Goal: Navigation & Orientation: Find specific page/section

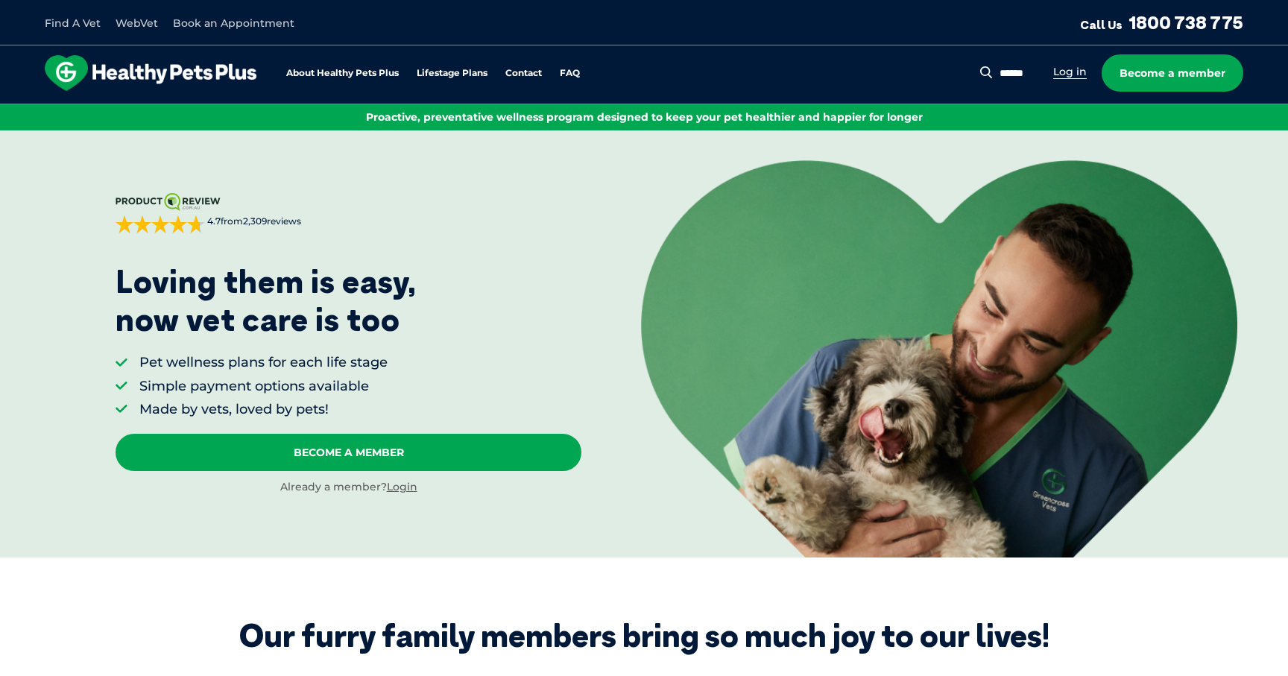
click at [1080, 76] on link "Log in" at bounding box center [1070, 72] width 34 height 14
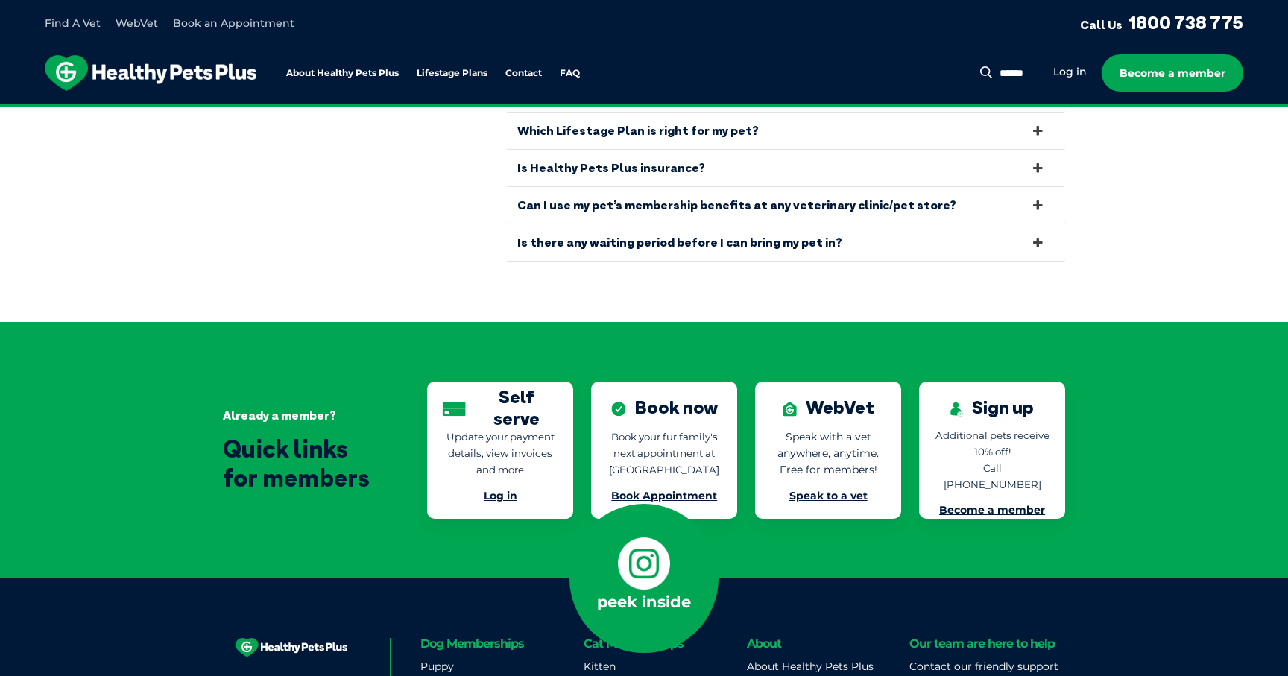
scroll to position [3170, 0]
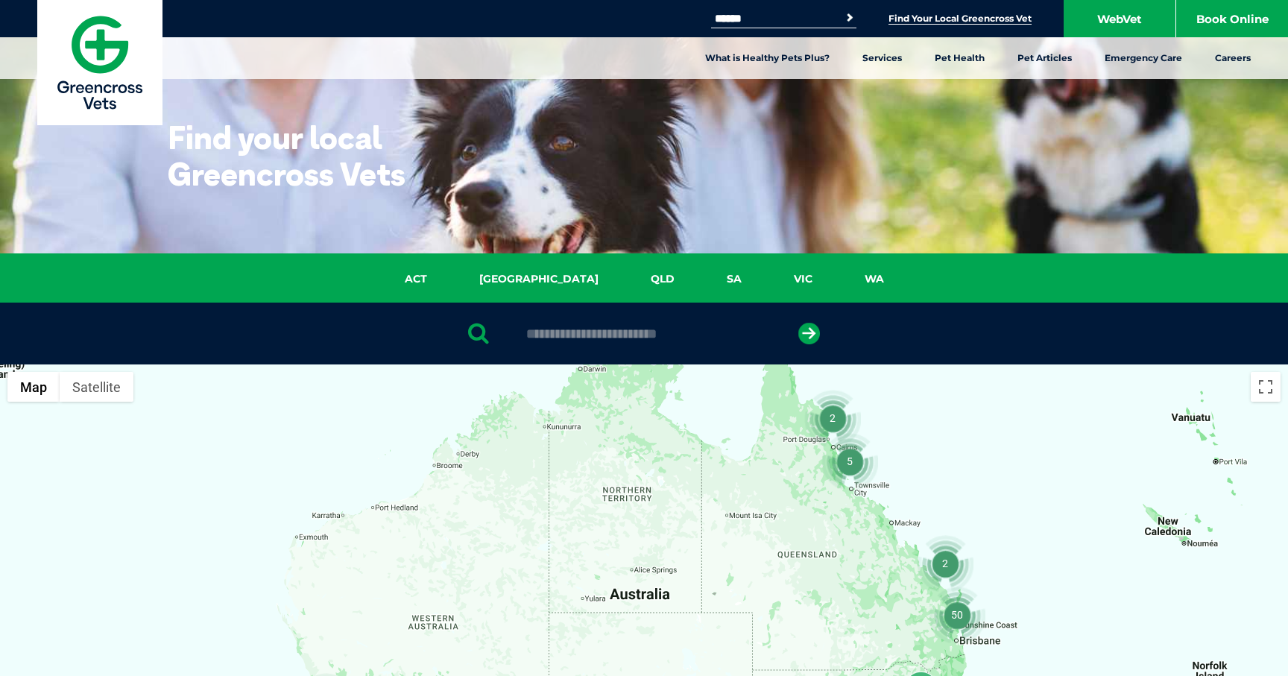
click at [88, 75] on img at bounding box center [99, 62] width 125 height 125
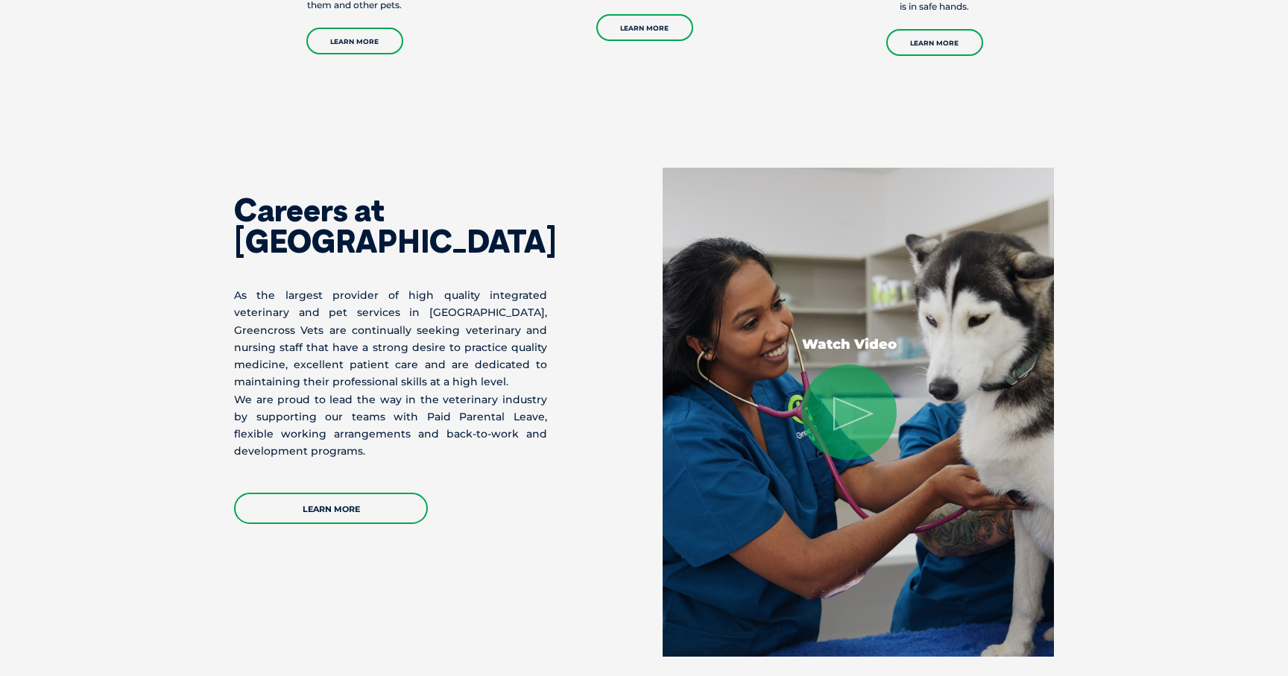
scroll to position [3116, 0]
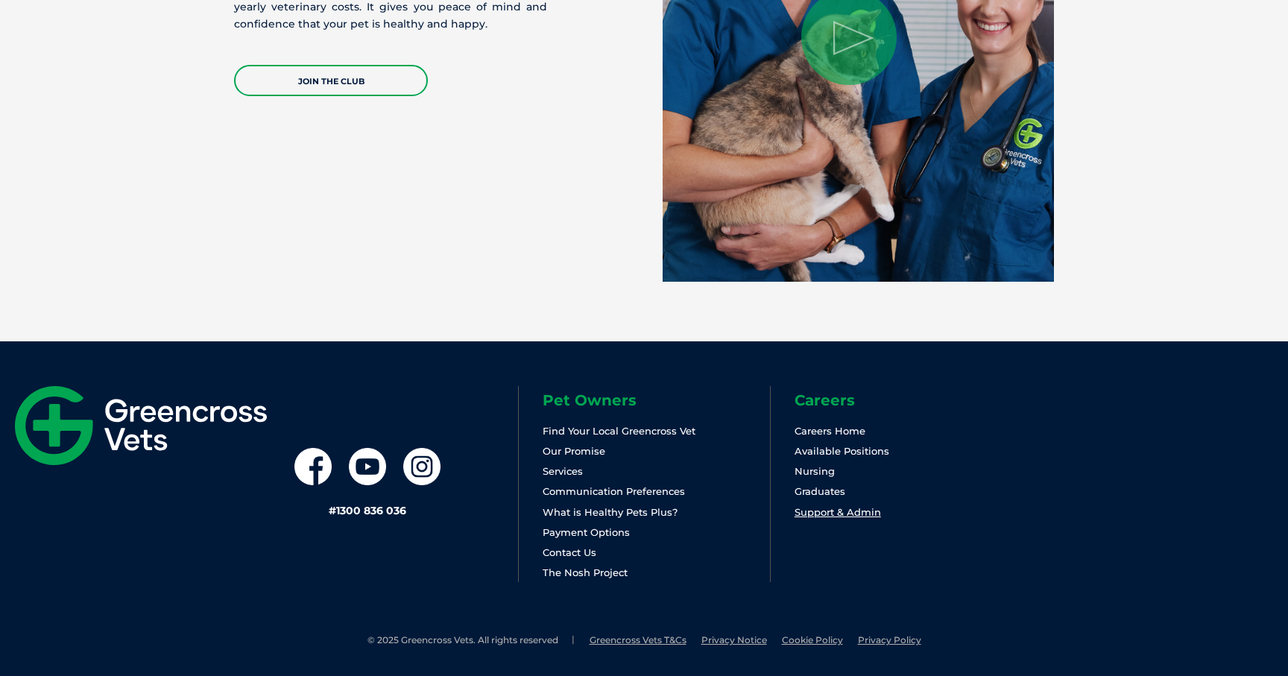
click at [862, 511] on link "Support & Admin" at bounding box center [838, 512] width 86 height 12
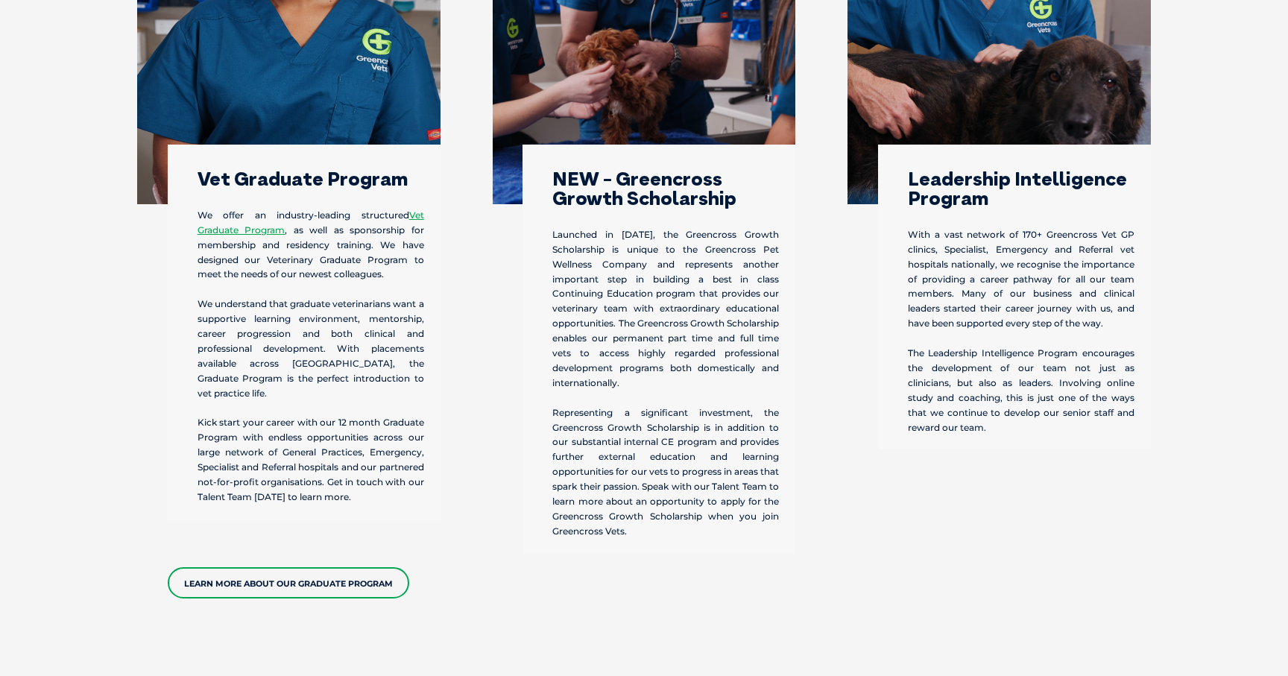
scroll to position [629, 0]
